Goal: Task Accomplishment & Management: Manage account settings

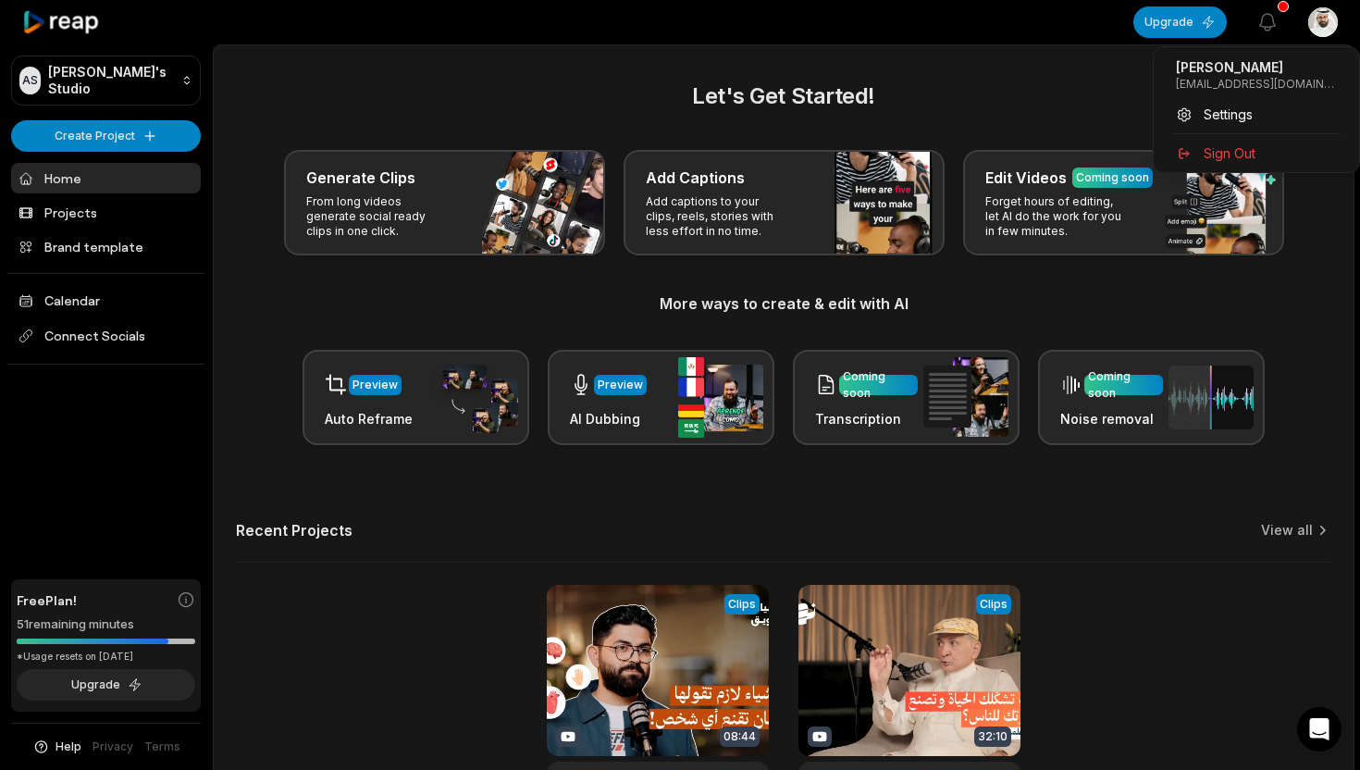
click at [1322, 26] on html "AS Ameer's Studio Create Project Home Projects Brand template Calendar Connect …" at bounding box center [680, 385] width 1360 height 770
click at [1235, 161] on span "Sign Out" at bounding box center [1230, 152] width 52 height 19
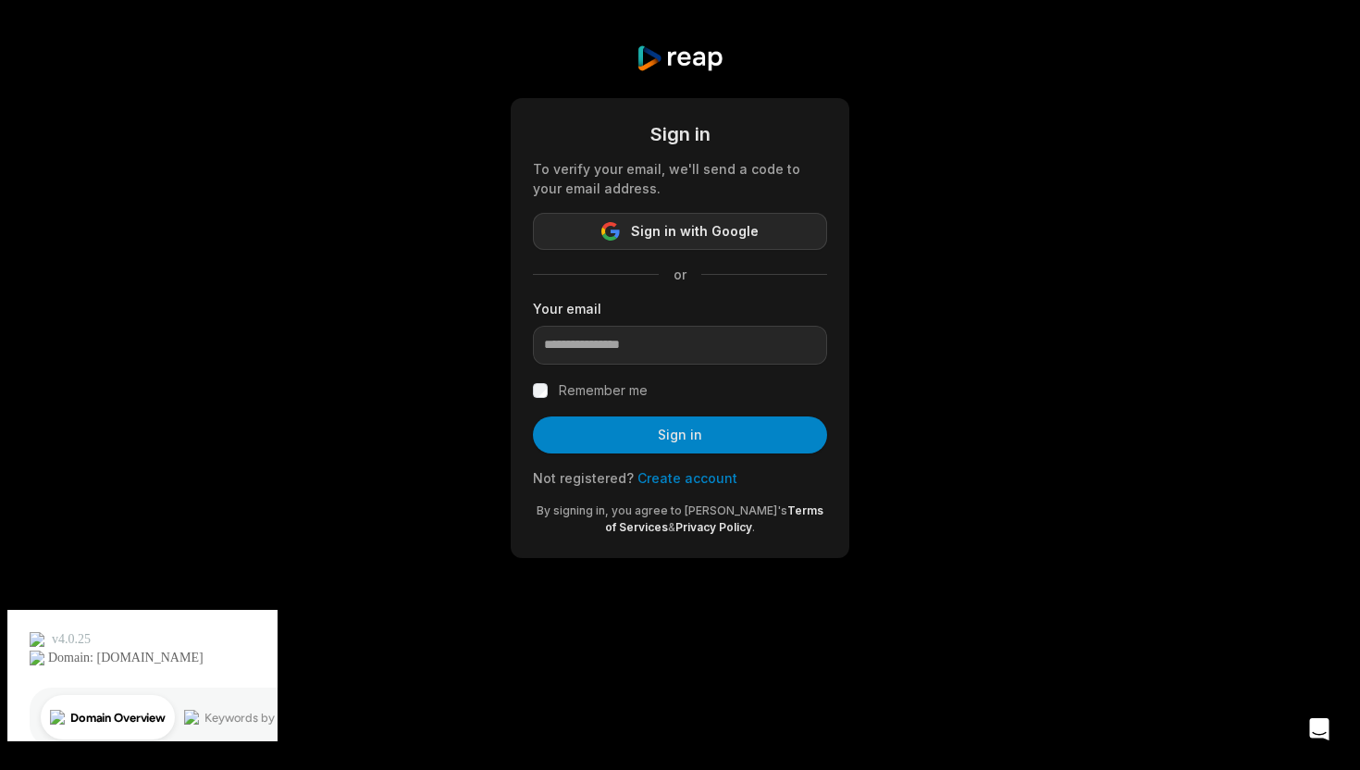
click at [771, 223] on button "Sign in with Google" at bounding box center [680, 231] width 294 height 37
